Goal: Browse casually: Explore the website without a specific task or goal

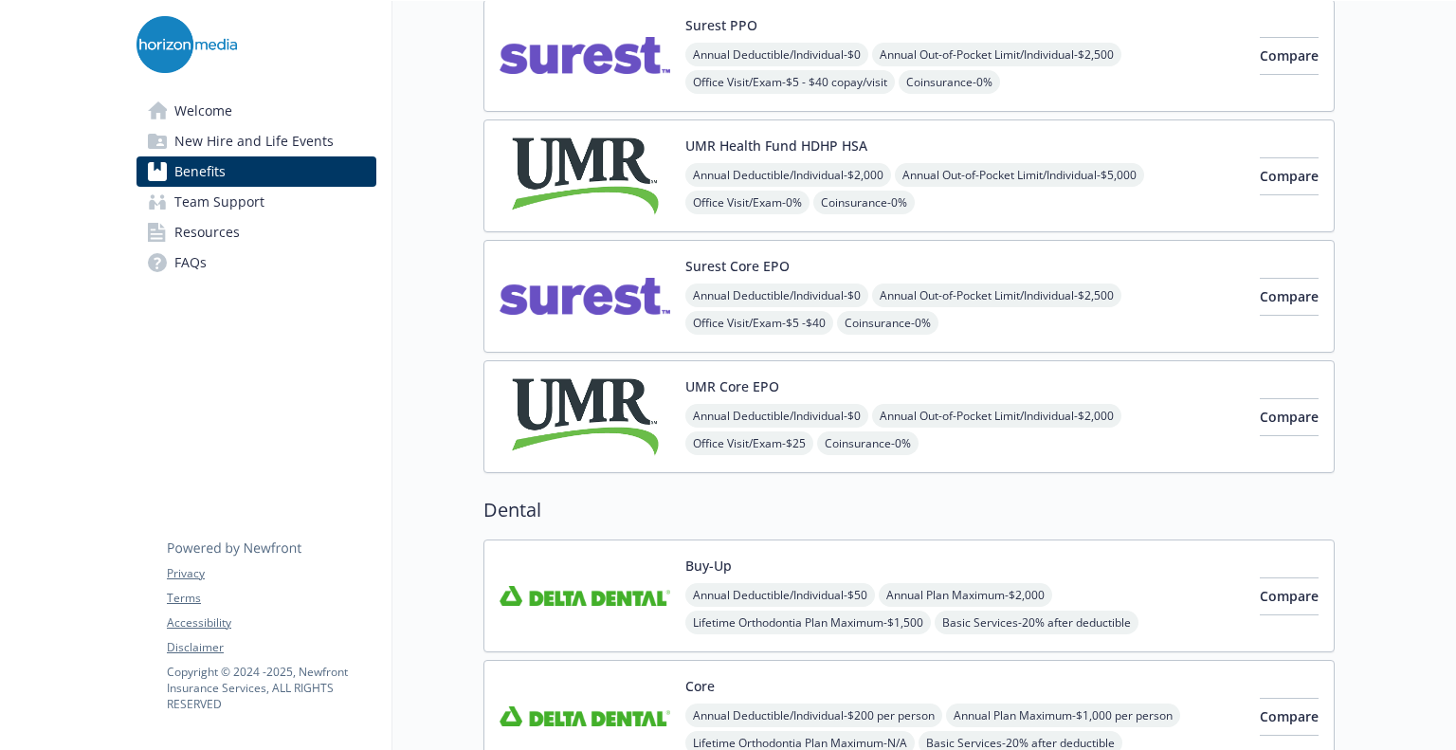
scroll to position [210, 0]
